Goal: Feedback & Contribution: Contribute content

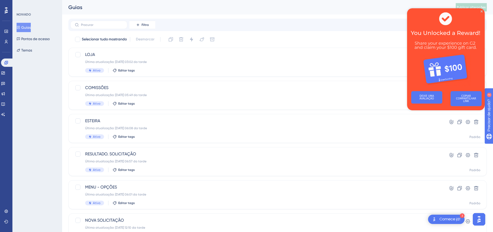
click at [483, 13] on img at bounding box center [446, 47] width 78 height 79
click at [482, 11] on icon "Fechar visualização" at bounding box center [482, 11] width 2 height 2
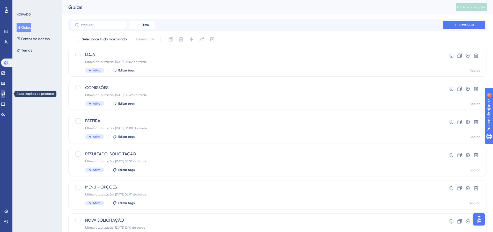
click at [5, 94] on icon at bounding box center [3, 94] width 4 height 4
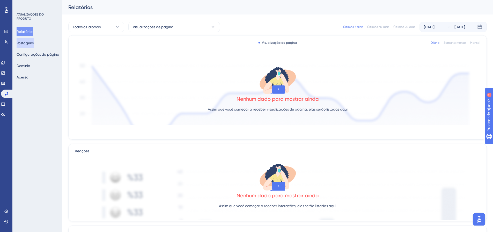
click at [30, 44] on font "Postagens" at bounding box center [25, 43] width 17 height 4
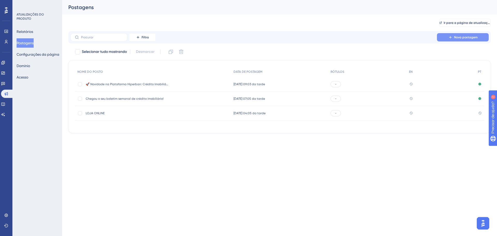
click at [472, 37] on font "Nova postagem" at bounding box center [466, 37] width 24 height 4
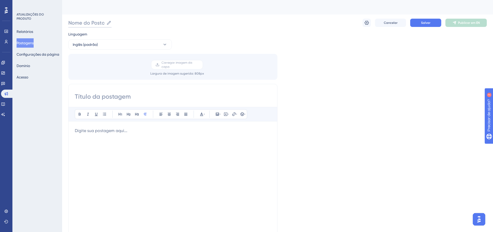
click at [84, 22] on input "Nome do Posto" at bounding box center [86, 22] width 36 height 7
click at [90, 23] on input "Nome do Posto" at bounding box center [86, 22] width 36 height 7
paste input "boletim semanal do crédito imobiliário!"
click at [72, 23] on input "boletim semanal do crédito imobiliário!" at bounding box center [120, 22] width 104 height 7
click at [98, 25] on input "Boletim semanal do crédito imobiliário!" at bounding box center [119, 22] width 103 height 7
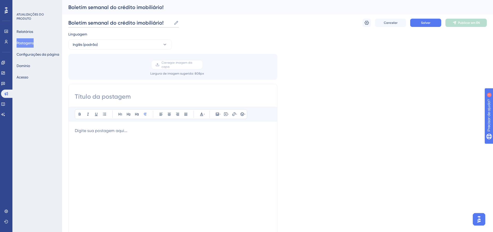
click at [98, 25] on input "Boletim semanal do crédito imobiliário!" at bounding box center [119, 22] width 103 height 7
type input "Boletim semanal do crédito imobiliário!"
click at [98, 93] on input at bounding box center [173, 96] width 196 height 8
paste input "Boletim semanal do crédito imobiliário!"
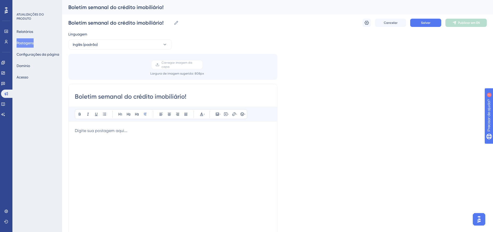
type input "Boletim semanal do crédito imobiliário!"
click at [103, 128] on p at bounding box center [173, 131] width 196 height 6
click at [217, 113] on icon at bounding box center [217, 114] width 3 height 3
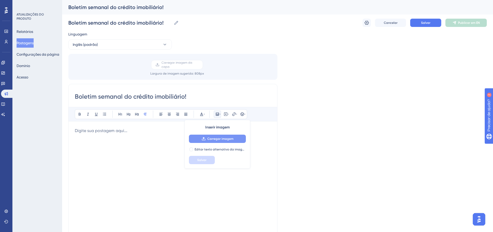
click at [221, 138] on font "Carregar imagem" at bounding box center [220, 139] width 26 height 4
click at [137, 44] on button "Inglês (padrão)" at bounding box center [120, 44] width 104 height 10
click at [93, 71] on button "Português Português Sem tradução" at bounding box center [120, 70] width 97 height 10
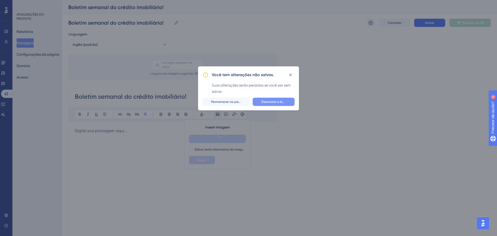
click at [271, 102] on font "Descartar e deixar" at bounding box center [275, 102] width 28 height 4
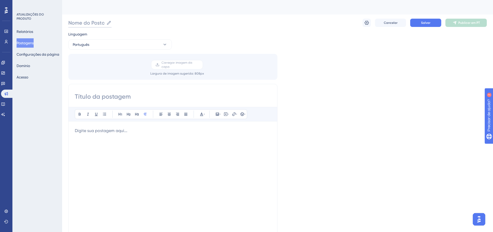
click at [85, 23] on input "Nome do Posto" at bounding box center [86, 22] width 36 height 7
paste input "boletim semanal do crédito imobiliário!"
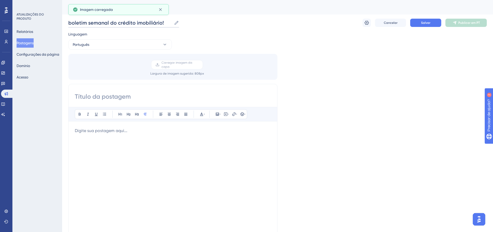
click at [71, 23] on input "boletim semanal do crédito imobiliário!" at bounding box center [120, 22] width 104 height 7
type input "boletim semanal do crédito imobiliário!"
click at [117, 97] on input at bounding box center [173, 96] width 196 height 8
paste input "boletim semanal do crédito imobiliário!"
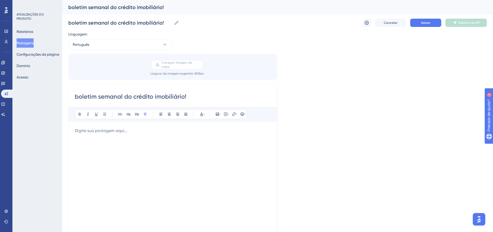
click at [81, 97] on input "boletim semanal do crédito imobiliário!" at bounding box center [173, 96] width 196 height 8
click at [80, 97] on input "boletim semanal do crédito imobiliário!" at bounding box center [173, 96] width 196 height 8
type input "Boletim semanal do crédito imobiliário!"
click at [72, 23] on input "boletim semanal do crédito imobiliário!" at bounding box center [120, 22] width 104 height 7
type input "Boletim semanal do crédito imobiliário!"
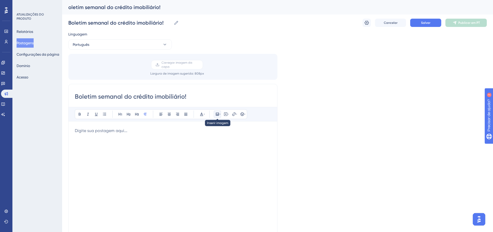
click at [221, 112] on button at bounding box center [217, 114] width 7 height 7
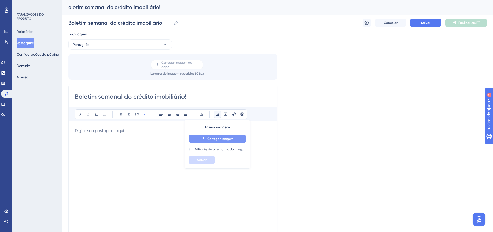
click at [221, 140] on font "Carregar imagem" at bounding box center [220, 139] width 26 height 4
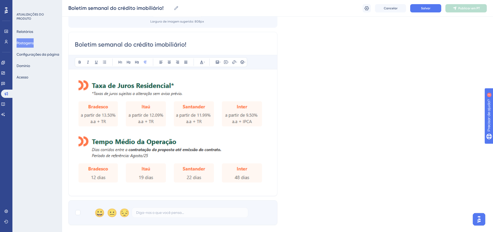
scroll to position [78, 0]
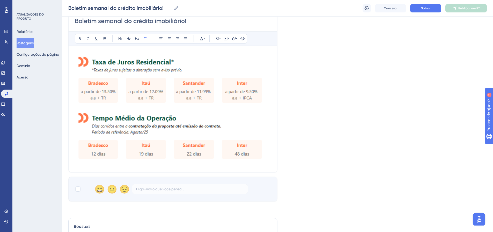
click at [184, 108] on img at bounding box center [173, 107] width 196 height 111
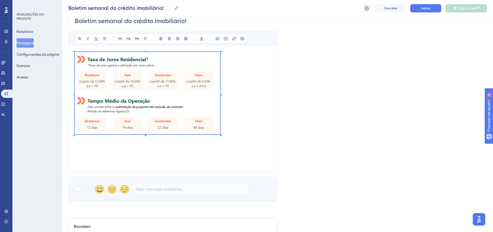
click at [220, 131] on p at bounding box center [173, 94] width 196 height 84
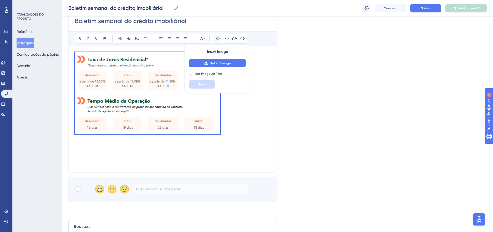
click at [245, 130] on p at bounding box center [173, 94] width 196 height 84
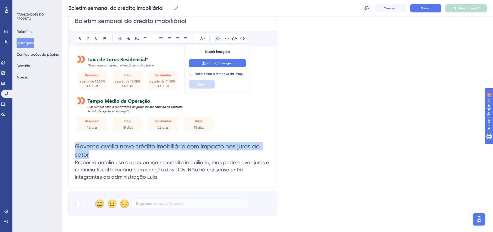
drag, startPoint x: 90, startPoint y: 152, endPoint x: 71, endPoint y: 148, distance: 18.9
click at [71, 148] on div "Boletim semanal do crédito imobiliário! Audacioso itálico Sublinhado Ponto de b…" at bounding box center [172, 97] width 209 height 179
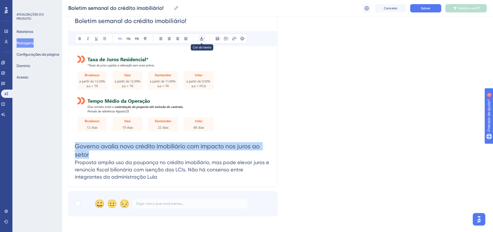
click at [203, 38] on icon at bounding box center [202, 39] width 4 height 4
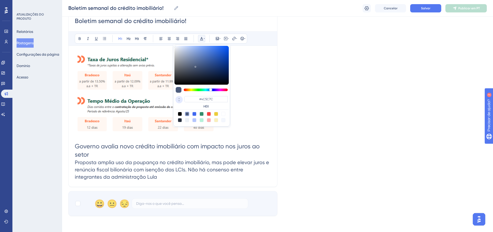
click at [179, 99] on icon at bounding box center [179, 100] width 6 height 5
click at [191, 99] on input "76" at bounding box center [191, 98] width 14 height 5
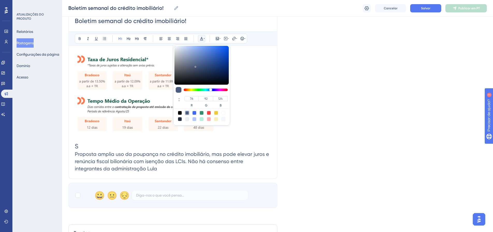
click at [170, 145] on h1 "S" at bounding box center [173, 146] width 196 height 8
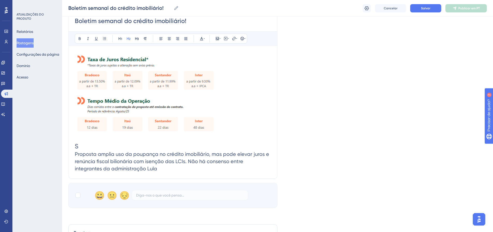
click at [145, 167] on h2 "Proposta amplia uso da poupança no crédito imobiliário, mas pode elevar juros e…" at bounding box center [173, 161] width 196 height 22
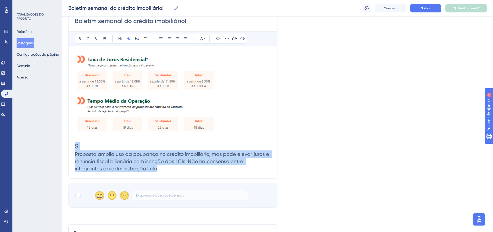
click at [74, 148] on div "Boletim semanal do crédito imobiliário! Audacioso itálico Sublinhado Ponto de b…" at bounding box center [172, 93] width 209 height 170
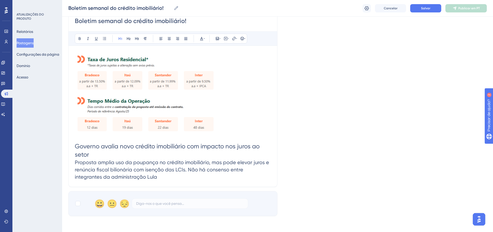
drag, startPoint x: 95, startPoint y: 154, endPoint x: 74, endPoint y: 148, distance: 21.7
click at [74, 148] on div "Boletim semanal do crédito imobiliário! Audacioso itálico Sublinhado Ponto de b…" at bounding box center [172, 97] width 209 height 179
click at [79, 39] on icon at bounding box center [80, 39] width 4 height 4
click at [103, 156] on h1 "Governo avalia novo crédito imobiliário com impacto nos juros ao setor" at bounding box center [173, 150] width 196 height 17
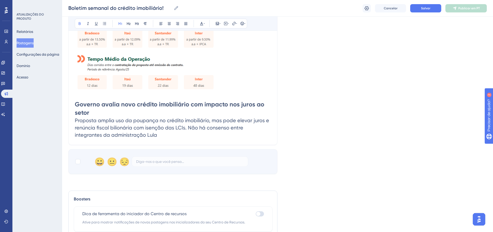
scroll to position [129, 0]
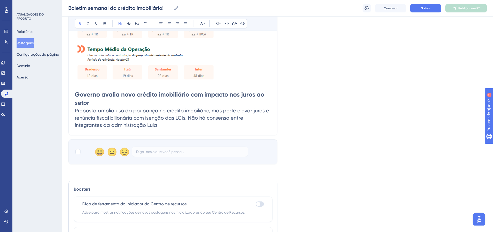
click at [134, 121] on h2 "Proposta amplia uso da poupança no crédito imobiliário, mas pode elevar juros e…" at bounding box center [173, 118] width 196 height 22
click at [133, 125] on h2 "Proposta amplia uso da poupança no crédito imobiliário, mas pode elevar juros e…" at bounding box center [173, 118] width 196 height 22
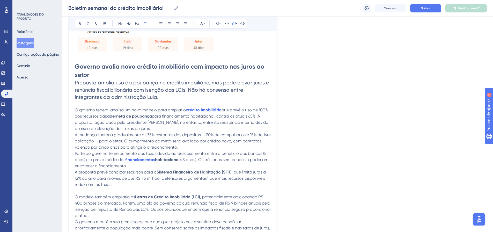
scroll to position [164, 0]
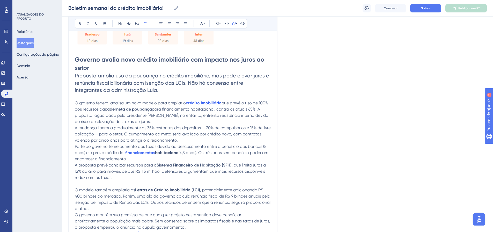
click at [90, 68] on h1 "Governo avalia novo crédito imobiliário com impacto nos juros ao setor" at bounding box center [173, 63] width 196 height 17
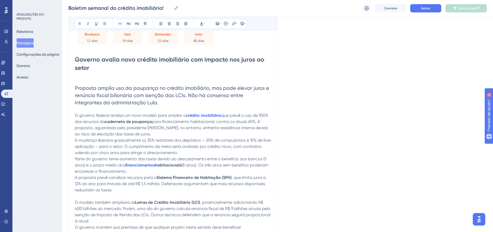
drag, startPoint x: 94, startPoint y: 68, endPoint x: 80, endPoint y: 60, distance: 16.1
click at [74, 60] on div "Boletim semanal do crédito imobiliário! Audacioso itálico Sublinhado Ponto de b…" at bounding box center [172, 89] width 209 height 334
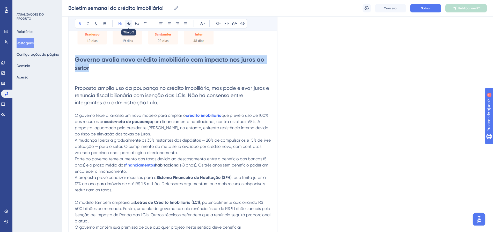
click at [128, 24] on icon at bounding box center [129, 23] width 4 height 3
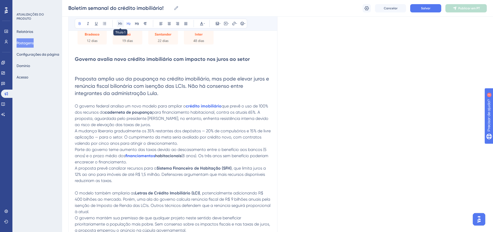
click at [121, 24] on icon at bounding box center [120, 23] width 4 height 4
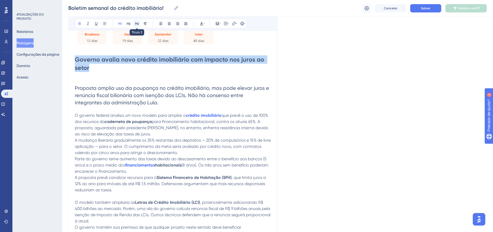
click at [138, 26] on button at bounding box center [136, 23] width 7 height 7
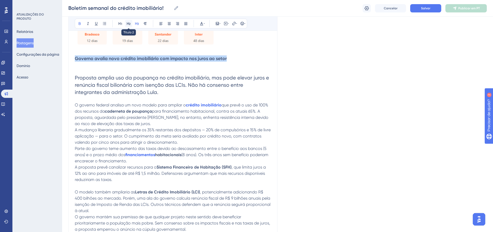
click at [128, 24] on icon at bounding box center [129, 23] width 4 height 4
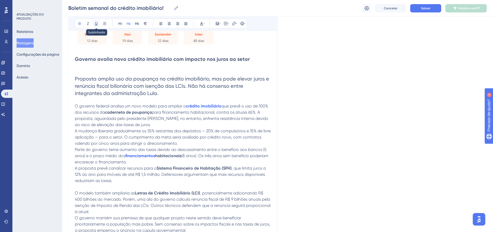
click at [97, 24] on icon at bounding box center [96, 23] width 4 height 4
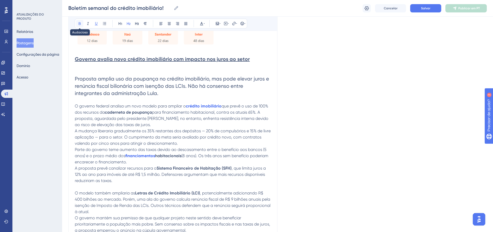
click at [79, 24] on icon at bounding box center [80, 23] width 2 height 3
click at [77, 25] on button at bounding box center [79, 23] width 7 height 7
click at [205, 22] on button at bounding box center [201, 23] width 7 height 7
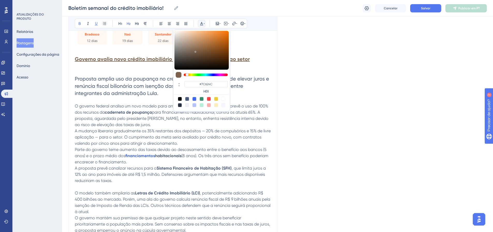
drag, startPoint x: 210, startPoint y: 74, endPoint x: 187, endPoint y: 74, distance: 22.8
click at [187, 74] on div at bounding box center [187, 74] width 3 height 3
type input "#DF6908"
drag, startPoint x: 194, startPoint y: 51, endPoint x: 227, endPoint y: 36, distance: 36.1
click at [227, 36] on div at bounding box center [201, 50] width 54 height 39
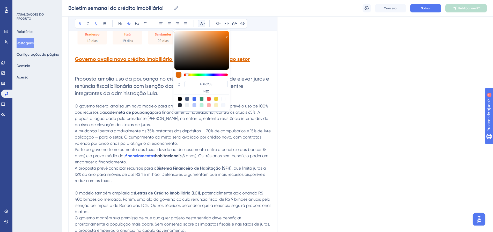
click at [308, 68] on div "Linguagem Português Carregar imagem da capa Largura de imagem sugerida : 808 px…" at bounding box center [277, 72] width 419 height 406
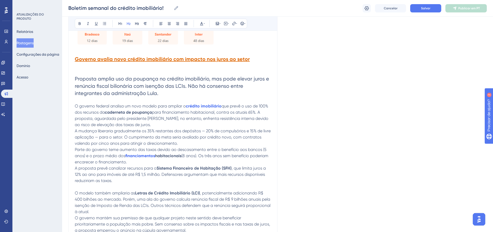
click at [194, 86] on span "Proposta amplia uso da poupança no crédito imobiliário, mas pode elevar juros e…" at bounding box center [173, 86] width 196 height 21
drag, startPoint x: 147, startPoint y: 93, endPoint x: 75, endPoint y: 78, distance: 74.1
click at [75, 78] on div "Boletim semanal do crédito imobiliário! Audacioso itálico Sublinhado Ponto de b…" at bounding box center [172, 84] width 209 height 325
click at [74, 78] on div "Boletim semanal do crédito imobiliário! Audacioso itálico Sublinhado Ponto de b…" at bounding box center [172, 84] width 209 height 325
click at [169, 22] on icon at bounding box center [169, 23] width 3 height 3
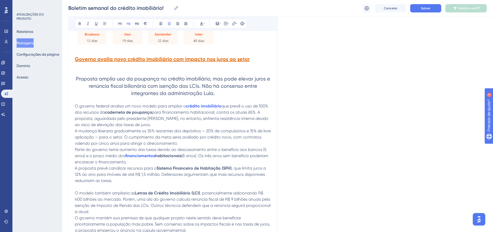
click at [187, 66] on p at bounding box center [173, 66] width 196 height 6
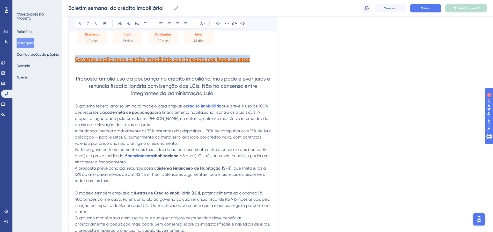
drag, startPoint x: 253, startPoint y: 56, endPoint x: 115, endPoint y: 42, distance: 138.1
click at [68, 60] on div "Desempenho Usuários Noivado Widgets Opinião Atualizações de produtos Base de co…" at bounding box center [277, 109] width 431 height 546
click at [167, 22] on button at bounding box center [169, 23] width 7 height 7
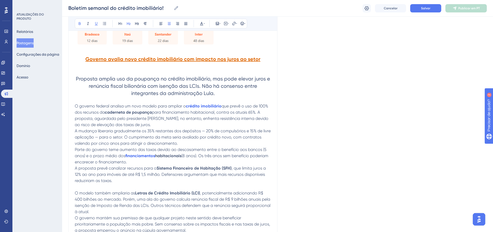
click at [190, 67] on p at bounding box center [173, 66] width 196 height 6
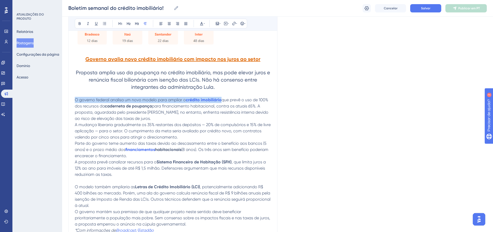
drag, startPoint x: 222, startPoint y: 98, endPoint x: 185, endPoint y: 100, distance: 37.1
click at [185, 100] on p "O governo federal analisa um novo modelo para ampliar o crédito imobiliário que…" at bounding box center [173, 109] width 196 height 25
click at [232, 84] on h2 "Proposta amplia uso da poupança no crédito imobiliário, mas pode elevar juros e…" at bounding box center [173, 80] width 196 height 22
click at [207, 100] on strong "crédito imobiliário" at bounding box center [204, 99] width 36 height 5
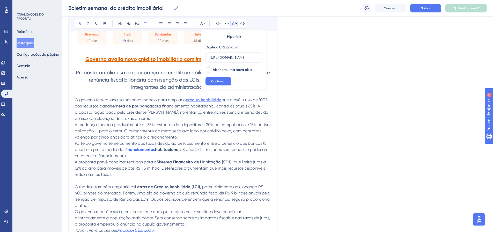
scroll to position [0, 0]
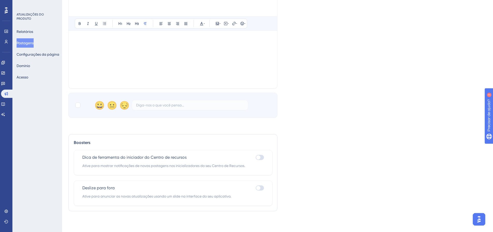
click at [88, 45] on div at bounding box center [173, 25] width 196 height 114
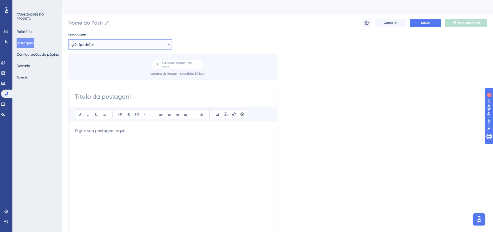
click at [139, 44] on button "Inglês (padrão)" at bounding box center [120, 44] width 104 height 10
click at [100, 68] on button "Português Português Sem tradução" at bounding box center [120, 70] width 97 height 10
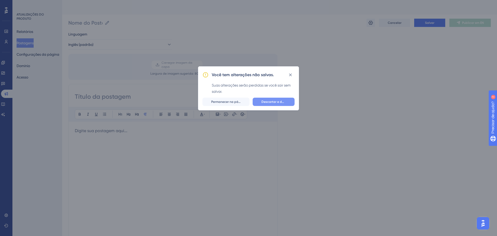
click at [268, 102] on font "Descartar e deixar" at bounding box center [275, 102] width 28 height 4
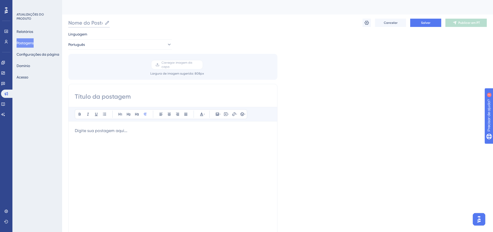
click at [89, 23] on input "Nome do Posto" at bounding box center [85, 22] width 34 height 7
paste input "boletim semanal do crédito imobiliário!"
click at [72, 22] on input "boletim semanal do crédito imobiliário!" at bounding box center [120, 22] width 104 height 7
type input "Boletim semanal do crédito imobiliário!"
click at [113, 23] on input "Boletim semanal do crédito imobiliário!" at bounding box center [119, 22] width 103 height 7
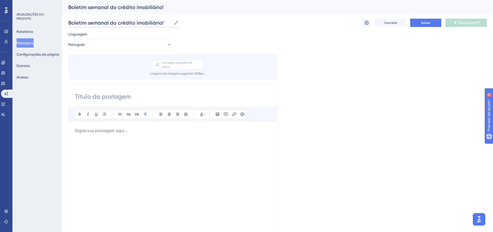
click at [113, 23] on input "Boletim semanal do crédito imobiliário!" at bounding box center [119, 22] width 103 height 7
click at [109, 95] on input at bounding box center [173, 96] width 196 height 8
paste input "Boletim semanal do crédito imobiliário!"
type input "Boletim semanal do crédito imobiliário!"
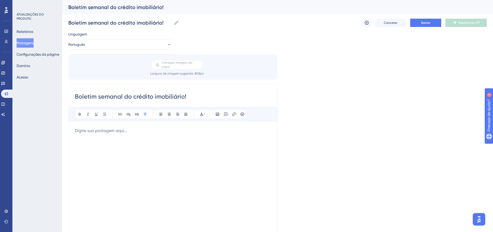
click at [101, 131] on p at bounding box center [173, 131] width 196 height 6
click at [134, 133] on p at bounding box center [173, 131] width 196 height 6
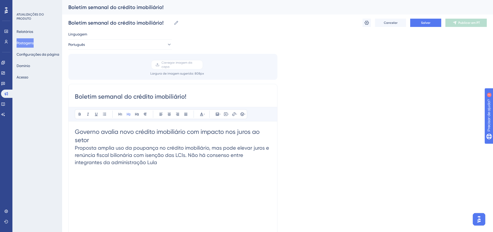
click at [73, 131] on div "Boletim semanal do crédito imobiliário! Audacioso itálico Sublinhado Ponto de b…" at bounding box center [172, 166] width 209 height 164
click at [76, 132] on span "Governo avalia novo crédito imobiliário com impacto nos juros ao setor" at bounding box center [168, 136] width 186 height 16
click at [156, 165] on h2 "Proposta amplia uso da poupança no crédito imobiliário, mas pode elevar juros e…" at bounding box center [173, 155] width 196 height 22
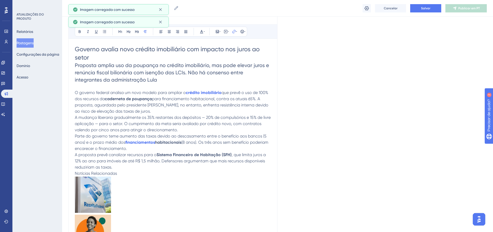
scroll to position [150, 0]
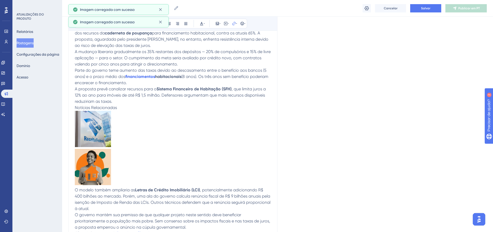
click at [152, 170] on p at bounding box center [173, 168] width 196 height 38
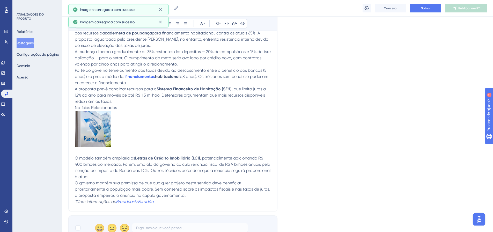
click at [116, 141] on p at bounding box center [173, 130] width 196 height 38
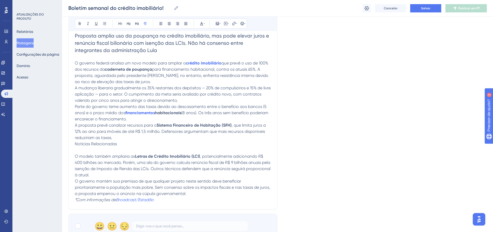
scroll to position [99, 0]
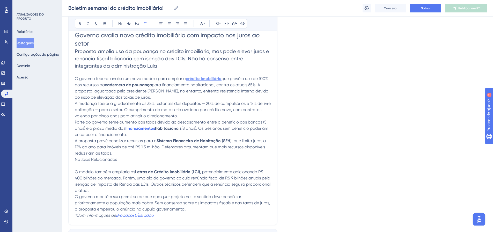
click at [221, 77] on strong "crédito imobiliário" at bounding box center [204, 78] width 36 height 5
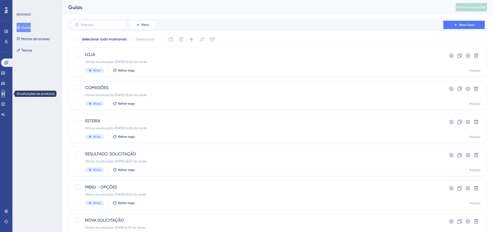
click at [5, 92] on link at bounding box center [3, 94] width 4 height 8
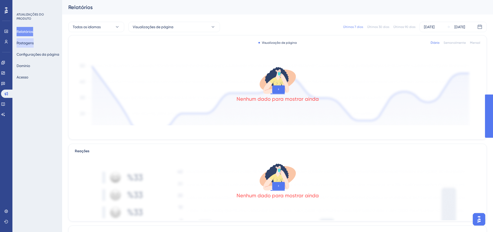
click at [32, 43] on font "Postagens" at bounding box center [25, 43] width 17 height 4
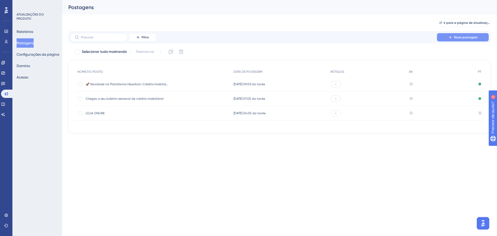
click at [452, 37] on icon at bounding box center [450, 37] width 4 height 4
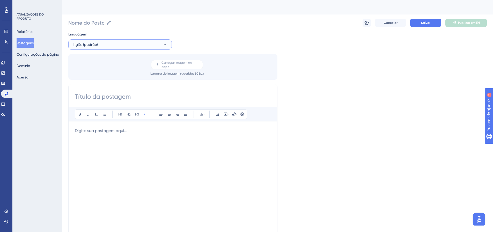
click at [102, 44] on button "Inglês (padrão)" at bounding box center [120, 44] width 104 height 10
click at [95, 70] on button "Português Português Sem tradução" at bounding box center [120, 70] width 97 height 10
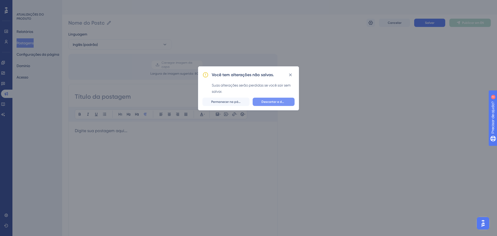
click at [267, 103] on font "Descartar e deixar" at bounding box center [275, 102] width 28 height 4
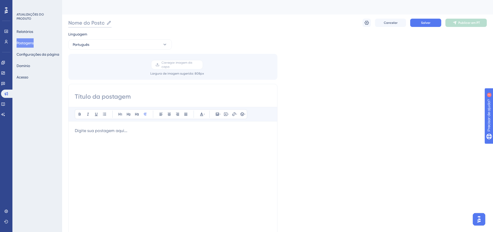
click at [91, 24] on input "Nome do Posto" at bounding box center [86, 22] width 36 height 7
paste input "boletim semanal do crédito imobiliário!"
click at [71, 23] on input "boletim semanal do crédito imobiliário!" at bounding box center [120, 22] width 104 height 7
type input "Boletim semanal do crédito imobiliário!"
click at [104, 96] on input at bounding box center [173, 96] width 196 height 8
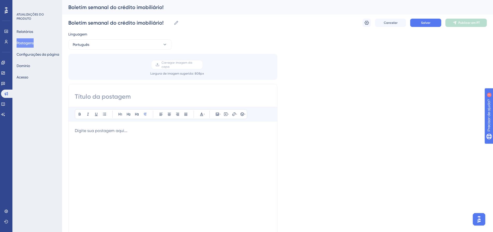
paste input "Boletim semanal do crédito imobiliário!"
type input "Boletim semanal do crédito imobiliário!"
drag, startPoint x: 113, startPoint y: 130, endPoint x: 222, endPoint y: 116, distance: 110.7
click at [112, 130] on p at bounding box center [173, 131] width 196 height 6
click at [219, 116] on icon at bounding box center [217, 114] width 4 height 4
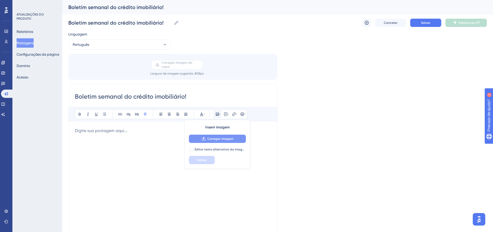
click at [216, 142] on button "Carregar imagem" at bounding box center [217, 139] width 57 height 8
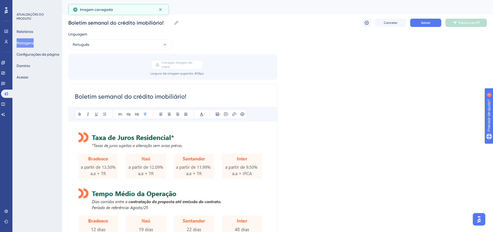
click at [222, 177] on img at bounding box center [173, 183] width 196 height 111
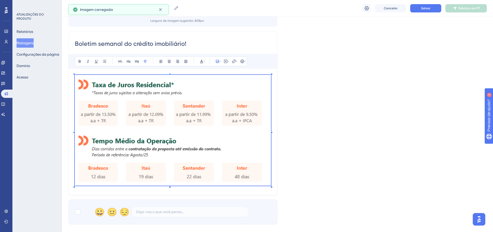
scroll to position [78, 0]
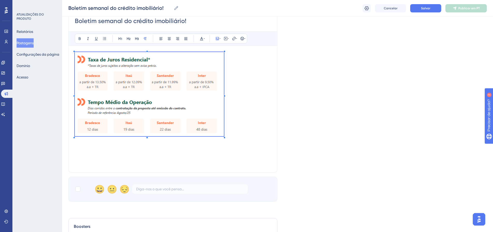
click at [224, 125] on p at bounding box center [173, 95] width 196 height 86
drag, startPoint x: 271, startPoint y: 163, endPoint x: 315, endPoint y: 130, distance: 54.5
click at [224, 125] on p at bounding box center [173, 95] width 196 height 86
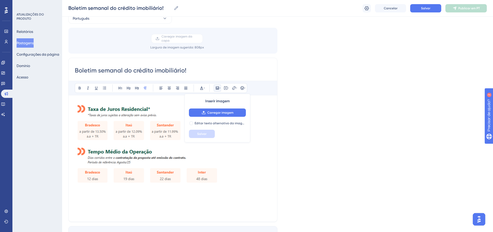
scroll to position [0, 0]
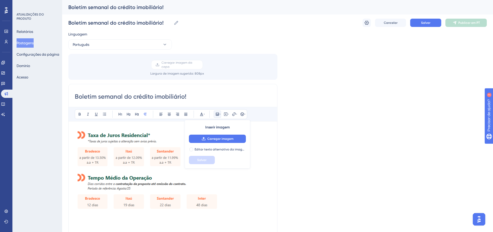
click at [318, 117] on div "Linguagem Português Carregar imagem da capa Largura de imagem sugerida : 808 px…" at bounding box center [277, 154] width 419 height 246
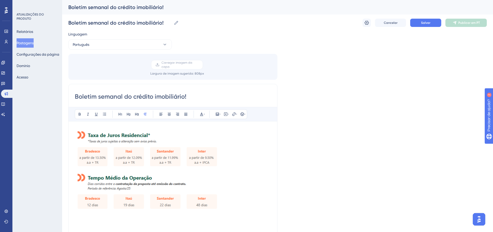
click at [73, 128] on div "Boletim semanal do crédito imobiliário! Audacioso itálico Sublinhado Ponto de b…" at bounding box center [172, 166] width 209 height 164
click at [83, 138] on img at bounding box center [149, 170] width 149 height 84
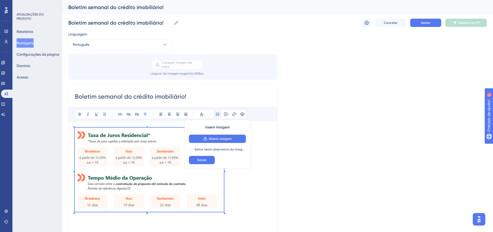
click at [73, 131] on div "Boletim semanal do crédito imobiliário! Audacioso itálico Sublinhado Ponto de b…" at bounding box center [172, 166] width 209 height 164
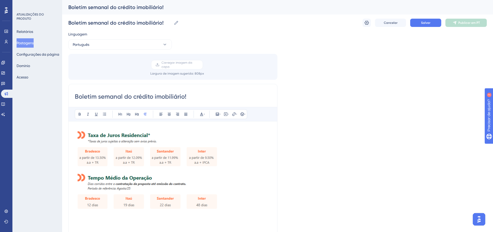
click at [243, 189] on p at bounding box center [173, 171] width 196 height 86
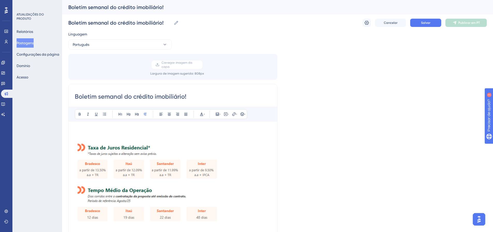
click at [119, 127] on div "Audacioso itálico Sublinhado Ponto de bala Título 1 Título 2 Título 3 Normal Al…" at bounding box center [173, 174] width 196 height 135
click at [116, 129] on p at bounding box center [173, 131] width 196 height 6
click at [116, 129] on strong "Atualizações da Semana" at bounding box center [99, 130] width 48 height 5
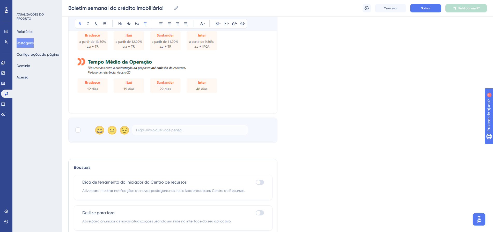
scroll to position [136, 0]
click at [78, 130] on div at bounding box center [77, 130] width 5 height 5
checkbox input "true"
click at [261, 184] on div at bounding box center [260, 182] width 8 height 5
click at [256, 183] on input "checkbox" at bounding box center [256, 183] width 0 height 0
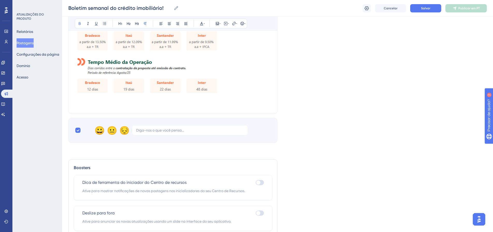
checkbox input "true"
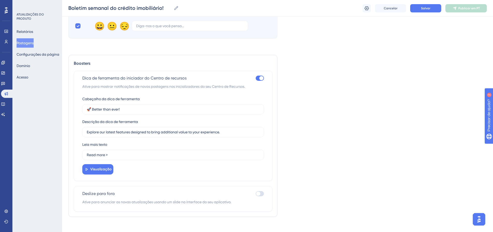
scroll to position [246, 0]
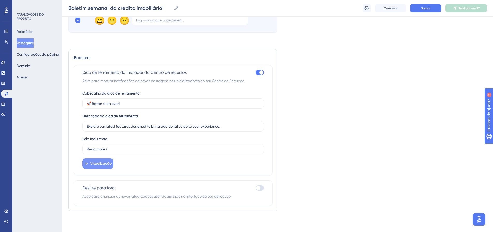
click at [104, 165] on font "Visualização" at bounding box center [100, 163] width 21 height 4
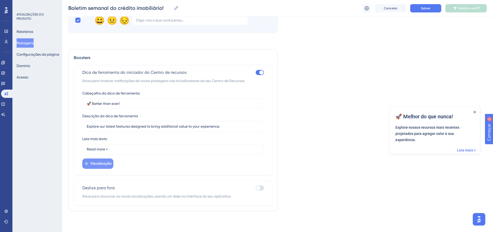
click at [102, 162] on font "Visualização" at bounding box center [100, 163] width 21 height 4
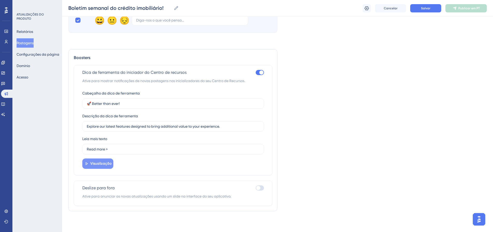
click at [101, 165] on font "Visualização" at bounding box center [100, 163] width 21 height 4
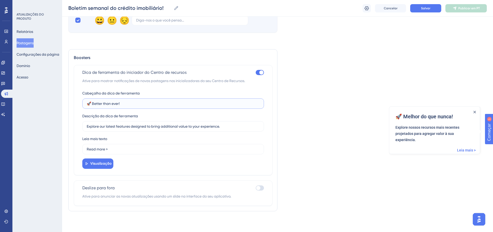
drag, startPoint x: 127, startPoint y: 103, endPoint x: 81, endPoint y: 101, distance: 46.4
click at [81, 101] on div "Dica de ferramenta do iniciador do Centro de recursos Ative para mostrar notifi…" at bounding box center [173, 120] width 199 height 110
drag, startPoint x: 460, startPoint y: 117, endPoint x: 396, endPoint y: 121, distance: 63.8
click at [396, 121] on div "🚀 Melhor do que nunca!" at bounding box center [435, 118] width 78 height 11
copy font "🚀 Melhor do que nunca!"
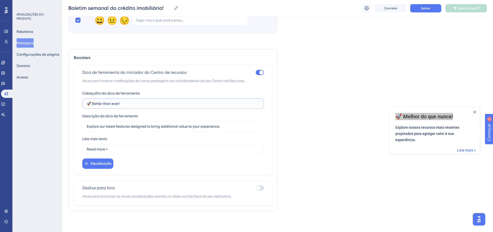
click at [140, 105] on input "🚀 Better than ever!" at bounding box center [173, 104] width 173 height 6
paste input "Melhor do que nunca"
type input "🚀 Melhor do que nunca!"
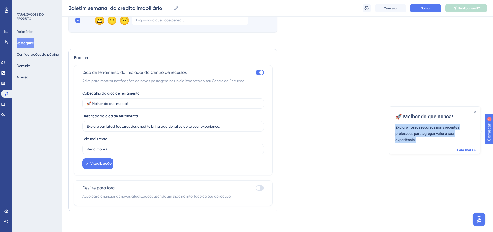
drag, startPoint x: 396, startPoint y: 128, endPoint x: 474, endPoint y: 134, distance: 77.4
click at [474, 134] on div "Explore nossos recursos mais recentes projetados para agregar valor à sua exper…" at bounding box center [435, 133] width 78 height 19
copy font "Explore nossos recursos mais recentes projetados para agregar valor à sua exper…"
click at [105, 128] on input "Explore our latest features designed to bring additional value to your experien…" at bounding box center [173, 126] width 173 height 6
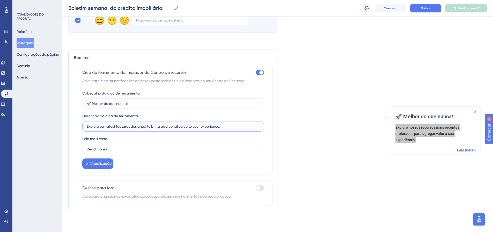
click at [105, 128] on input "Explore our latest features designed to bring additional value to your experien…" at bounding box center [173, 126] width 173 height 6
paste input "nossos recursos mais recentes projetados para agregar valor à sua experiência"
type input "Explore nossos recursos mais recentes projetados para agregar valor à sua exper…"
click at [328, 161] on div "Linguagem Português Carregar imagem da capa Largura de imagem sugerida : 808 px…" at bounding box center [277, 1] width 419 height 429
click at [260, 188] on div at bounding box center [258, 188] width 4 height 4
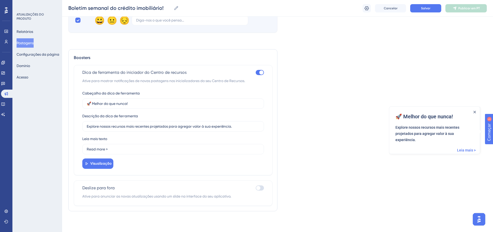
click at [256, 188] on input "checkbox" at bounding box center [256, 188] width 0 height 0
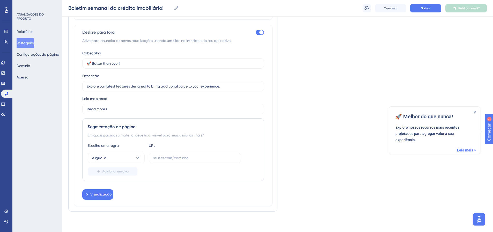
scroll to position [402, 0]
click at [104, 192] on font "Visualização" at bounding box center [100, 194] width 21 height 4
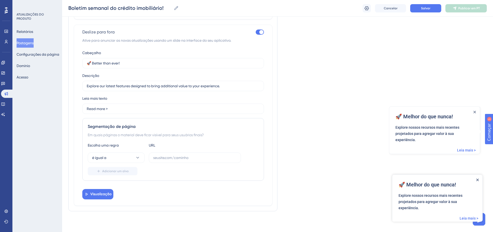
click at [478, 180] on icon "Fechar Anúncio" at bounding box center [477, 180] width 3 height 3
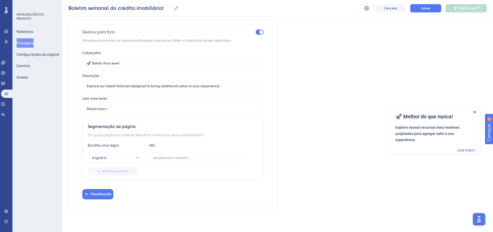
click at [475, 111] on icon "Fechar Anúncio" at bounding box center [475, 112] width 2 height 2
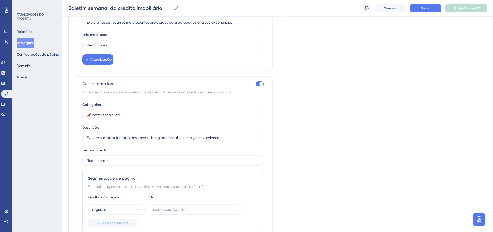
click at [259, 84] on div at bounding box center [260, 83] width 8 height 5
click at [256, 84] on input "checkbox" at bounding box center [256, 84] width 0 height 0
checkbox input "false"
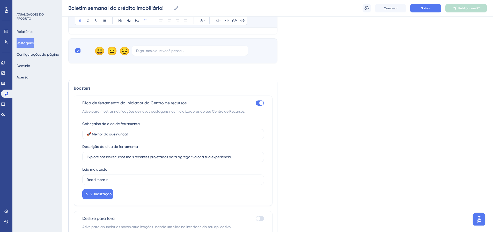
scroll to position [195, 0]
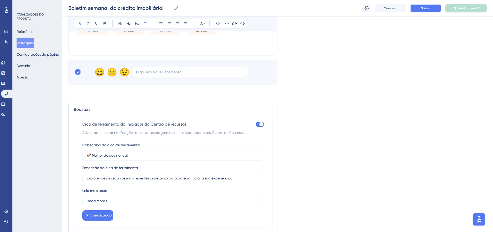
click at [424, 8] on font "Salvar" at bounding box center [425, 8] width 9 height 4
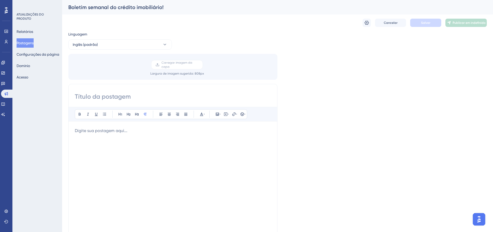
click at [25, 42] on font "Postagens" at bounding box center [25, 43] width 17 height 4
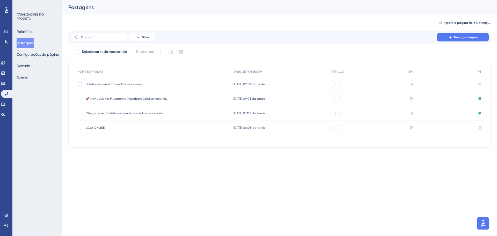
click at [79, 84] on div at bounding box center [80, 84] width 4 height 4
checkbox input "true"
click at [371, 82] on div "-" at bounding box center [367, 84] width 79 height 14
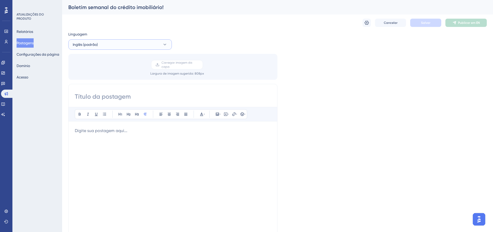
click at [167, 41] on button "Inglês (padrão)" at bounding box center [120, 44] width 104 height 10
click at [117, 71] on button "Português Português Rascunho" at bounding box center [120, 70] width 97 height 10
checkbox input "true"
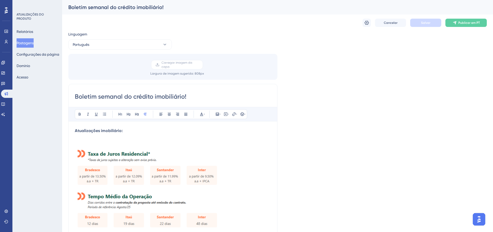
click at [470, 17] on div "Cancelar Salvar Publicar em PT" at bounding box center [277, 22] width 419 height 17
click at [467, 23] on font "Publicar em PT" at bounding box center [468, 23] width 21 height 4
